Goal: Task Accomplishment & Management: Use online tool/utility

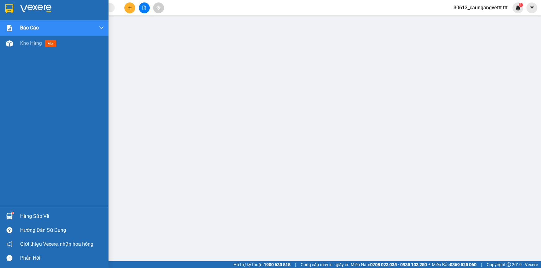
click at [23, 44] on span "Kho hàng" at bounding box center [31, 43] width 22 height 6
click at [24, 45] on span "Kho hàng" at bounding box center [31, 43] width 22 height 6
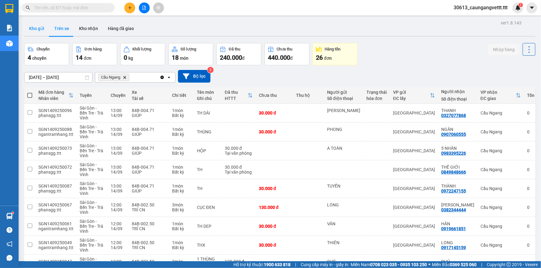
click at [37, 30] on button "Kho gửi" at bounding box center [36, 28] width 25 height 15
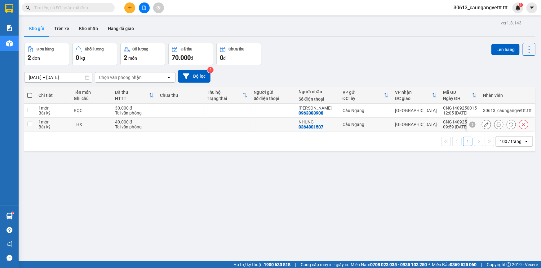
click at [28, 125] on input "checkbox" at bounding box center [30, 124] width 5 height 5
checkbox input "true"
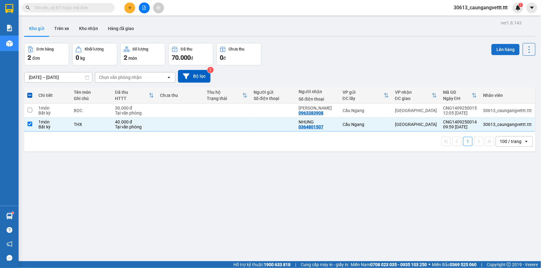
click at [504, 48] on button "Lên hàng" at bounding box center [505, 49] width 28 height 11
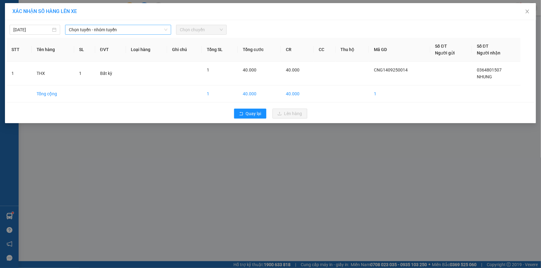
click at [134, 29] on span "Chọn tuyến - nhóm tuyến" at bounding box center [118, 29] width 99 height 9
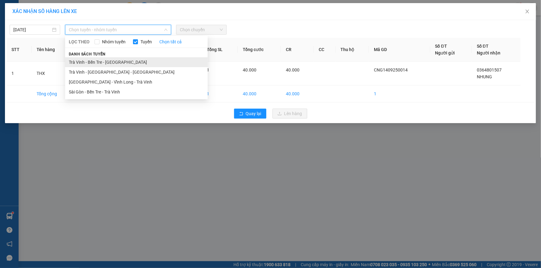
click at [112, 63] on li "Trà Vinh - Bến Tre - [GEOGRAPHIC_DATA]" at bounding box center [136, 62] width 143 height 10
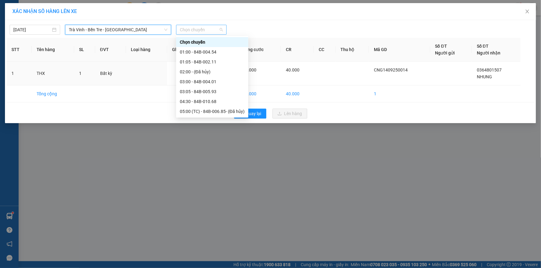
click at [205, 30] on span "Chọn chuyến" at bounding box center [201, 29] width 43 height 9
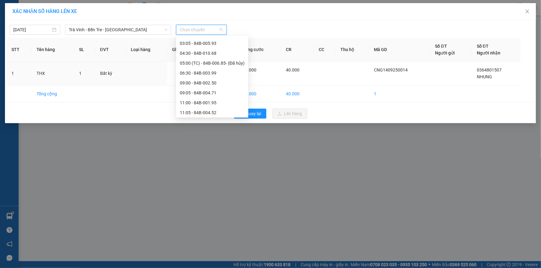
scroll to position [94, 0]
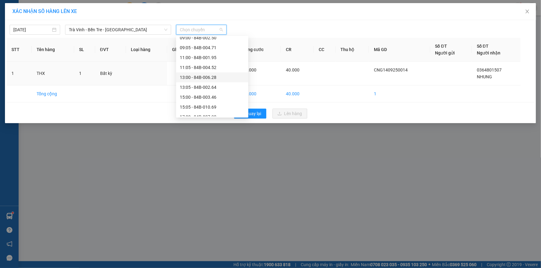
click at [193, 79] on div "13:00 - 84B-006.28" at bounding box center [212, 77] width 65 height 7
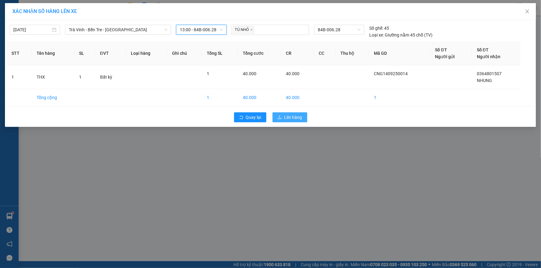
click at [294, 117] on span "Lên hàng" at bounding box center [293, 117] width 18 height 7
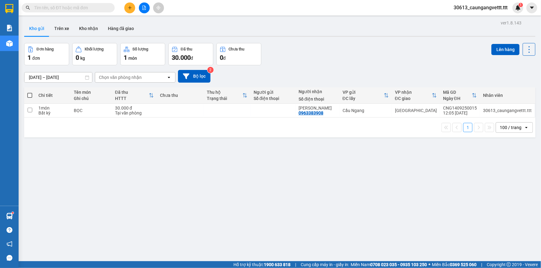
click at [29, 95] on span at bounding box center [29, 95] width 5 height 5
click at [30, 92] on input "checkbox" at bounding box center [30, 92] width 0 height 0
checkbox input "true"
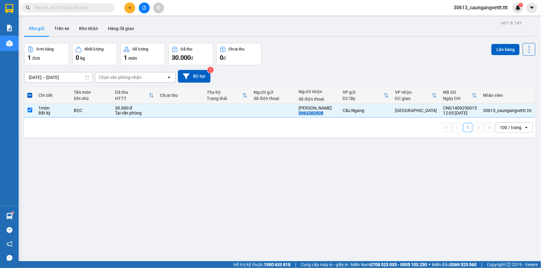
click at [514, 128] on div "100 / trang" at bounding box center [510, 128] width 22 height 6
click at [377, 167] on div "ver 1.8.143 Kho gửi Trên xe Kho nhận Hàng đã giao Đơn hàng 1 đơn Khối lượng 0 k…" at bounding box center [280, 153] width 516 height 268
